Goal: Information Seeking & Learning: Learn about a topic

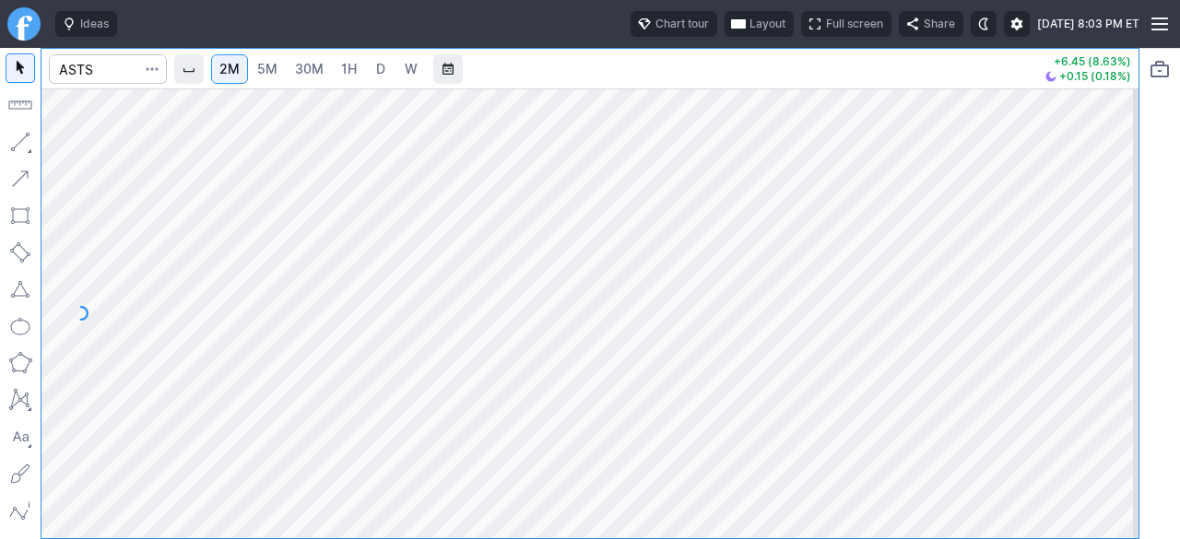
click at [280, 71] on link "5M" at bounding box center [267, 68] width 37 height 29
drag, startPoint x: 1110, startPoint y: 382, endPoint x: 1116, endPoint y: 264, distance: 118.1
click at [1116, 264] on div at bounding box center [1118, 309] width 39 height 404
drag, startPoint x: 1116, startPoint y: 264, endPoint x: 1122, endPoint y: 288, distance: 23.9
click at [1122, 288] on div at bounding box center [1118, 309] width 39 height 404
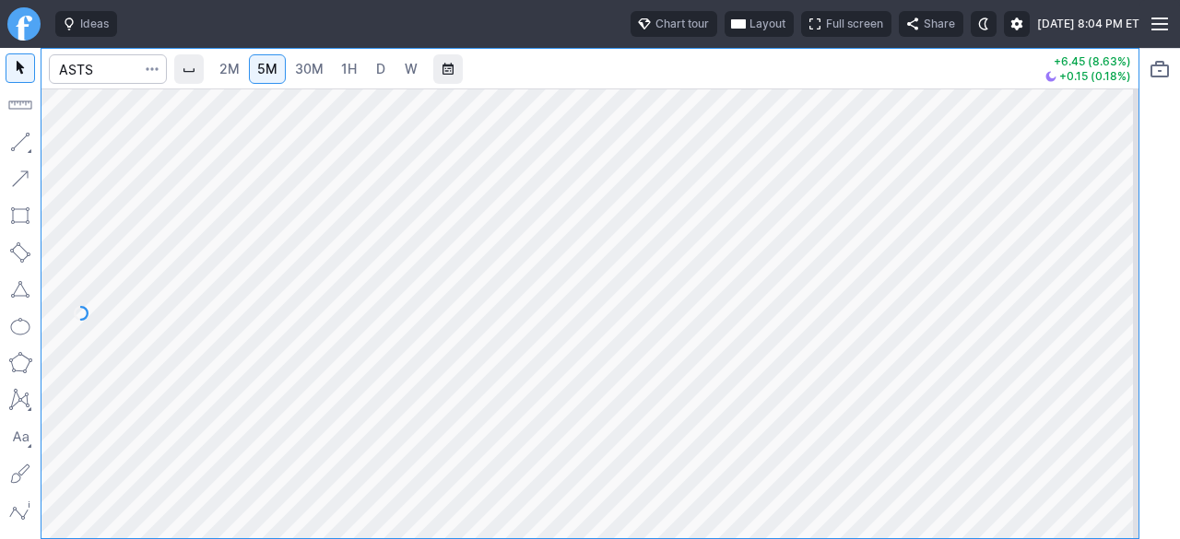
drag, startPoint x: 1124, startPoint y: 360, endPoint x: 1110, endPoint y: 385, distance: 28.9
click at [1113, 385] on div at bounding box center [1118, 309] width 39 height 404
click at [1119, 353] on div at bounding box center [1118, 309] width 39 height 404
click at [238, 69] on span "2M" at bounding box center [229, 69] width 20 height 16
click at [204, 66] on button "Interval" at bounding box center [188, 68] width 29 height 29
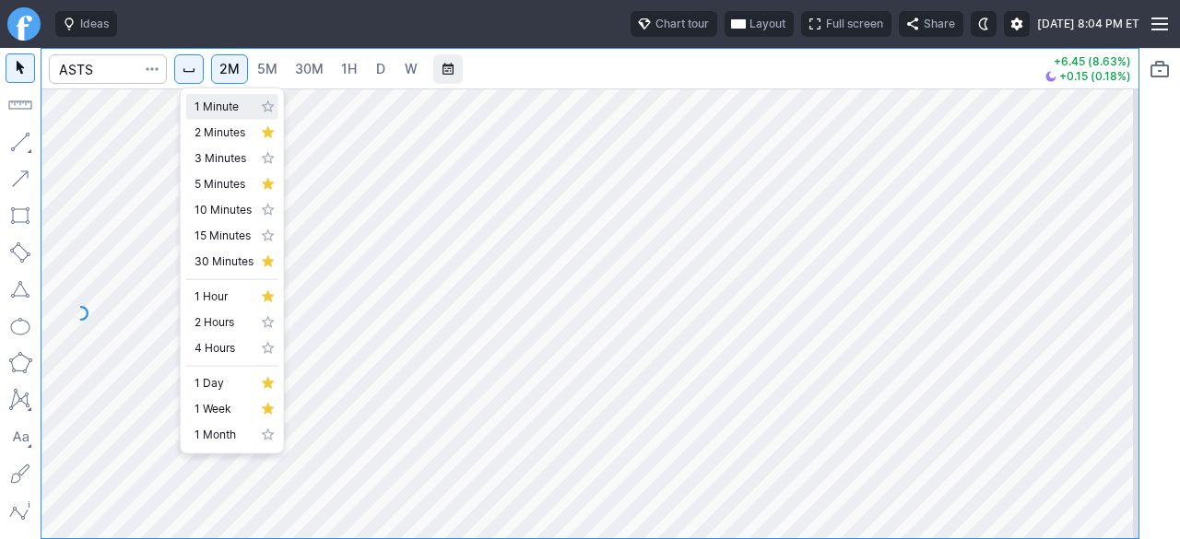
click at [206, 108] on span "1 Minute" at bounding box center [223, 107] width 59 height 18
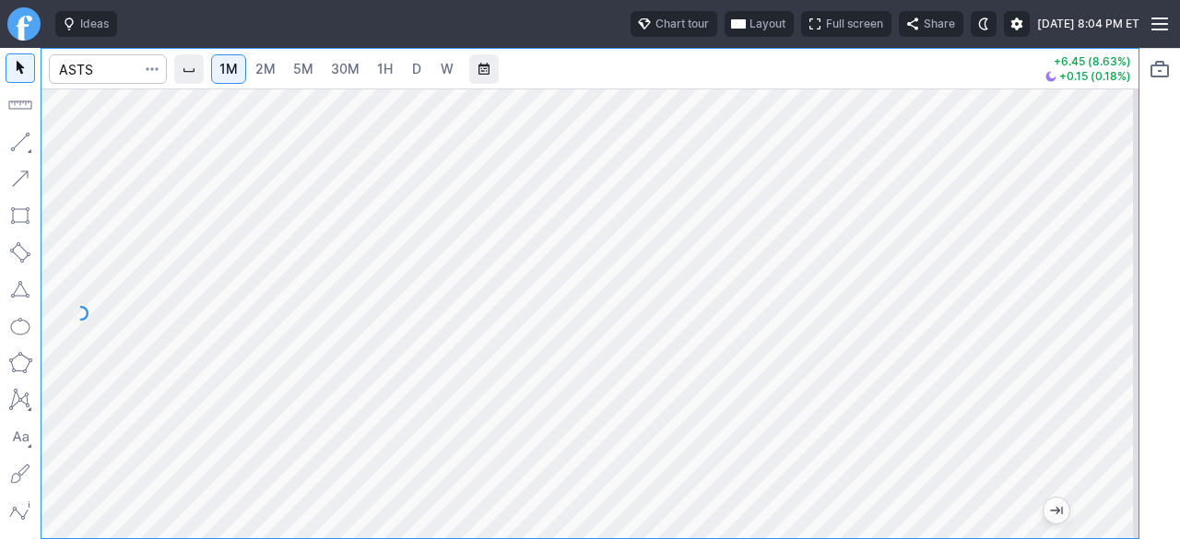
drag, startPoint x: 1119, startPoint y: 248, endPoint x: 1099, endPoint y: 139, distance: 110.5
click at [1108, 143] on div at bounding box center [1118, 309] width 39 height 404
drag, startPoint x: 1117, startPoint y: 289, endPoint x: 1121, endPoint y: 202, distance: 87.6
click at [1122, 202] on div at bounding box center [1118, 309] width 39 height 404
drag, startPoint x: 1113, startPoint y: 263, endPoint x: 1102, endPoint y: 350, distance: 88.2
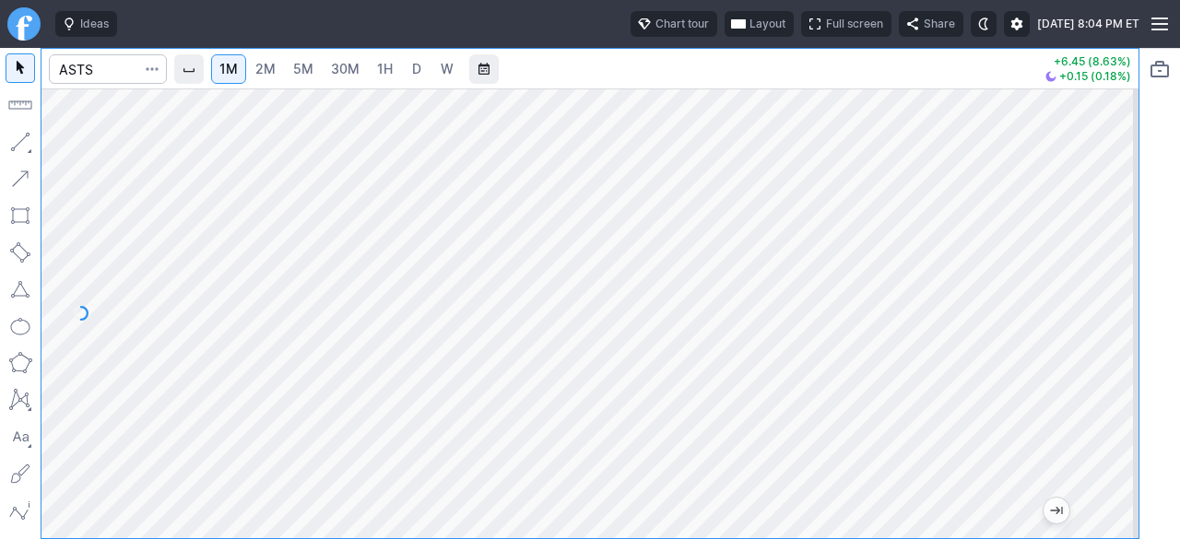
click at [1102, 350] on div at bounding box center [1118, 309] width 39 height 404
drag, startPoint x: 1119, startPoint y: 241, endPoint x: 1110, endPoint y: 300, distance: 60.6
click at [1115, 292] on div at bounding box center [1118, 309] width 39 height 404
click at [1180, 274] on html "Ideas Chart tour Layout Full screen Share [DATE] 8:04 PM ET 1M 2M 5M 30M 1H D W…" at bounding box center [590, 269] width 1180 height 539
drag, startPoint x: 1113, startPoint y: 425, endPoint x: 1117, endPoint y: 322, distance: 103.3
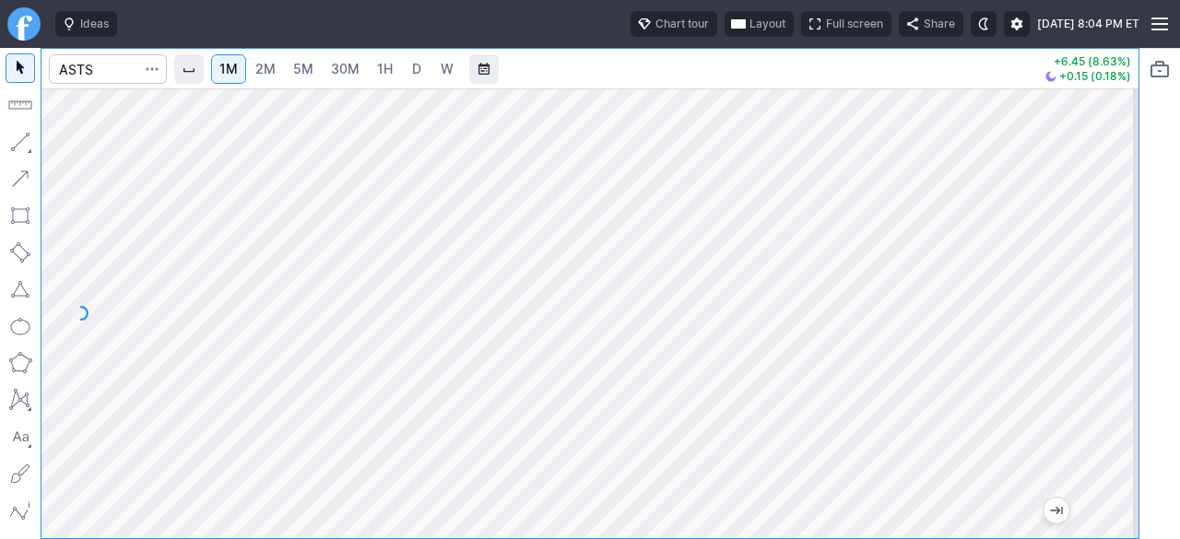
click at [1117, 322] on div at bounding box center [1118, 309] width 39 height 404
drag, startPoint x: 1119, startPoint y: 340, endPoint x: 1103, endPoint y: 381, distance: 43.5
click at [1103, 381] on div at bounding box center [1118, 309] width 39 height 404
drag, startPoint x: 1124, startPoint y: 305, endPoint x: 1117, endPoint y: 236, distance: 69.5
click at [1124, 231] on div at bounding box center [1118, 309] width 39 height 404
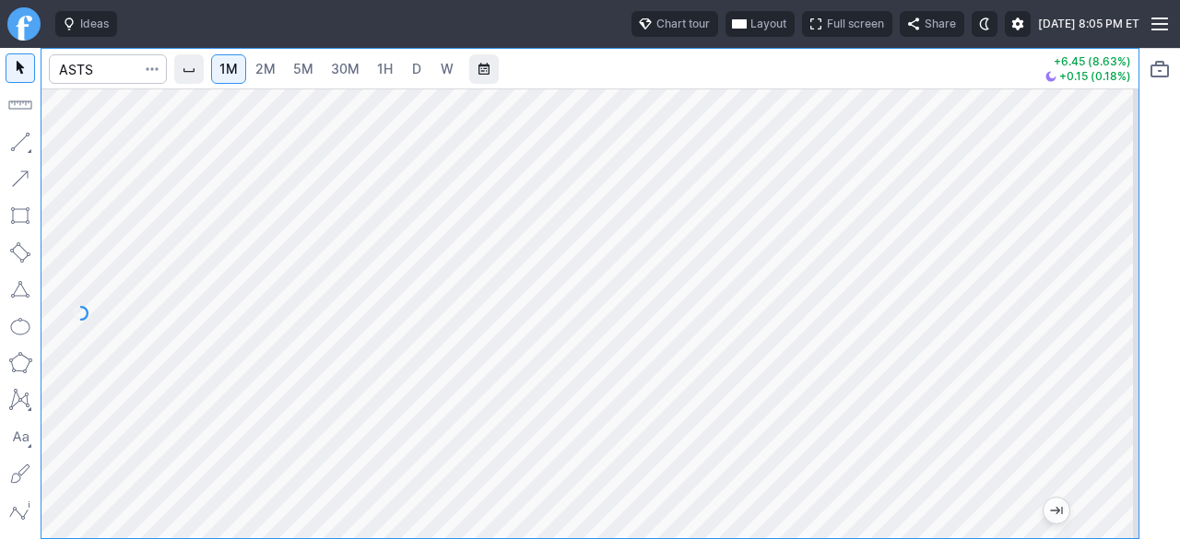
click at [1122, 349] on div at bounding box center [1118, 309] width 39 height 404
